Goal: Book appointment/travel/reservation

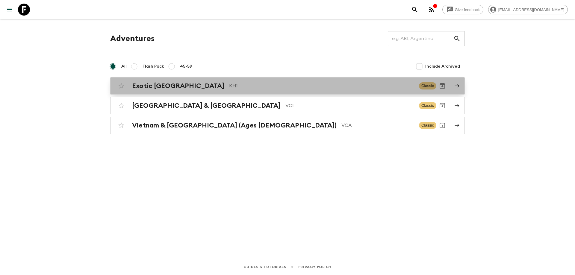
click at [195, 78] on link "Exotic [GEOGRAPHIC_DATA] KH1 Classic" at bounding box center [287, 85] width 354 height 17
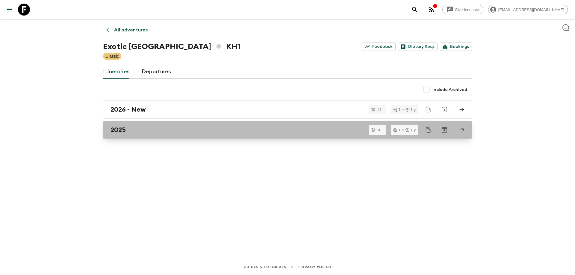
click at [149, 131] on div "2025" at bounding box center [281, 130] width 342 height 8
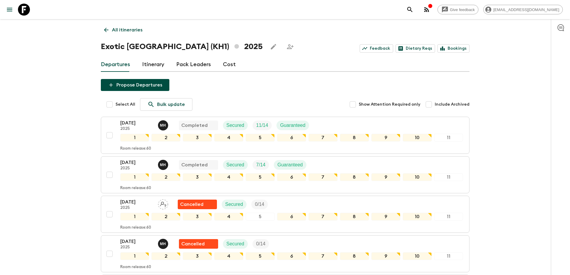
click at [104, 32] on icon at bounding box center [106, 30] width 7 height 7
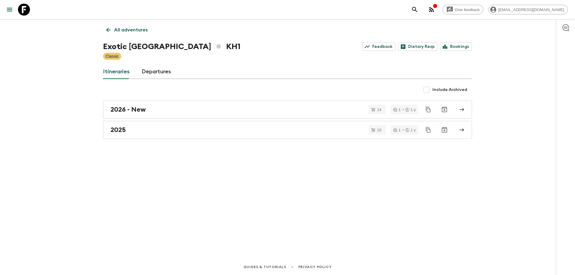
click at [107, 34] on link "All adventures" at bounding box center [127, 30] width 48 height 12
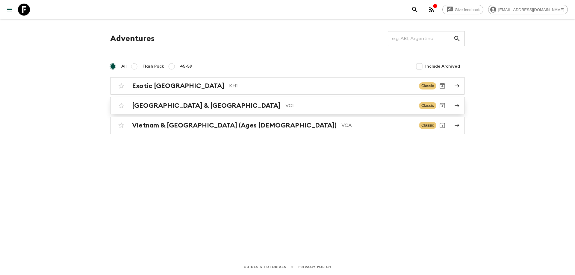
click at [192, 108] on h2 "[GEOGRAPHIC_DATA] & [GEOGRAPHIC_DATA]" at bounding box center [206, 106] width 148 height 8
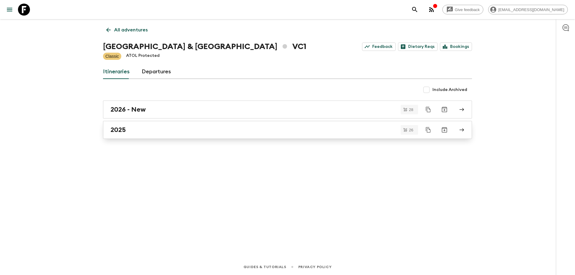
click at [129, 131] on div "2025" at bounding box center [281, 130] width 342 height 8
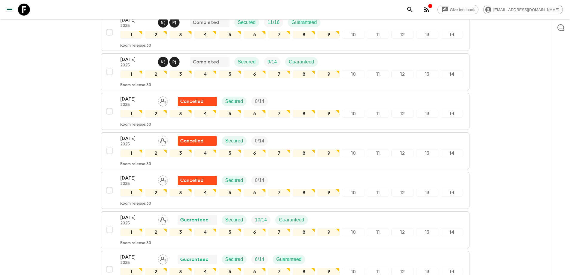
scroll to position [513, 0]
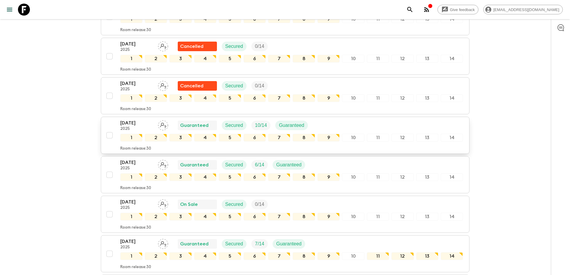
click at [131, 123] on p "[DATE]" at bounding box center [136, 122] width 33 height 7
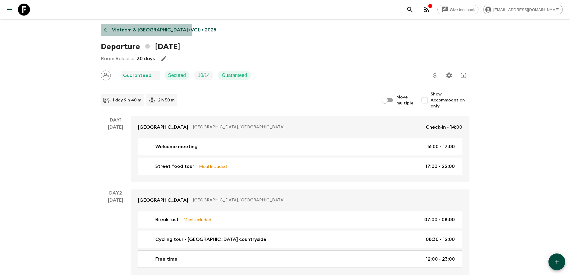
click at [106, 31] on icon at bounding box center [106, 30] width 7 height 7
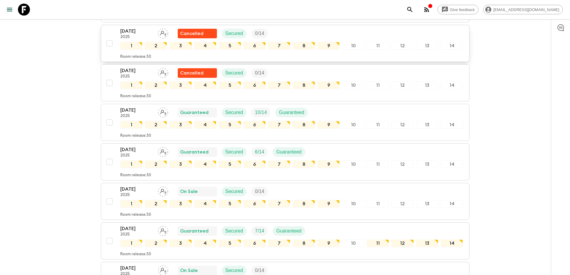
scroll to position [472, 0]
